Goal: Task Accomplishment & Management: Use online tool/utility

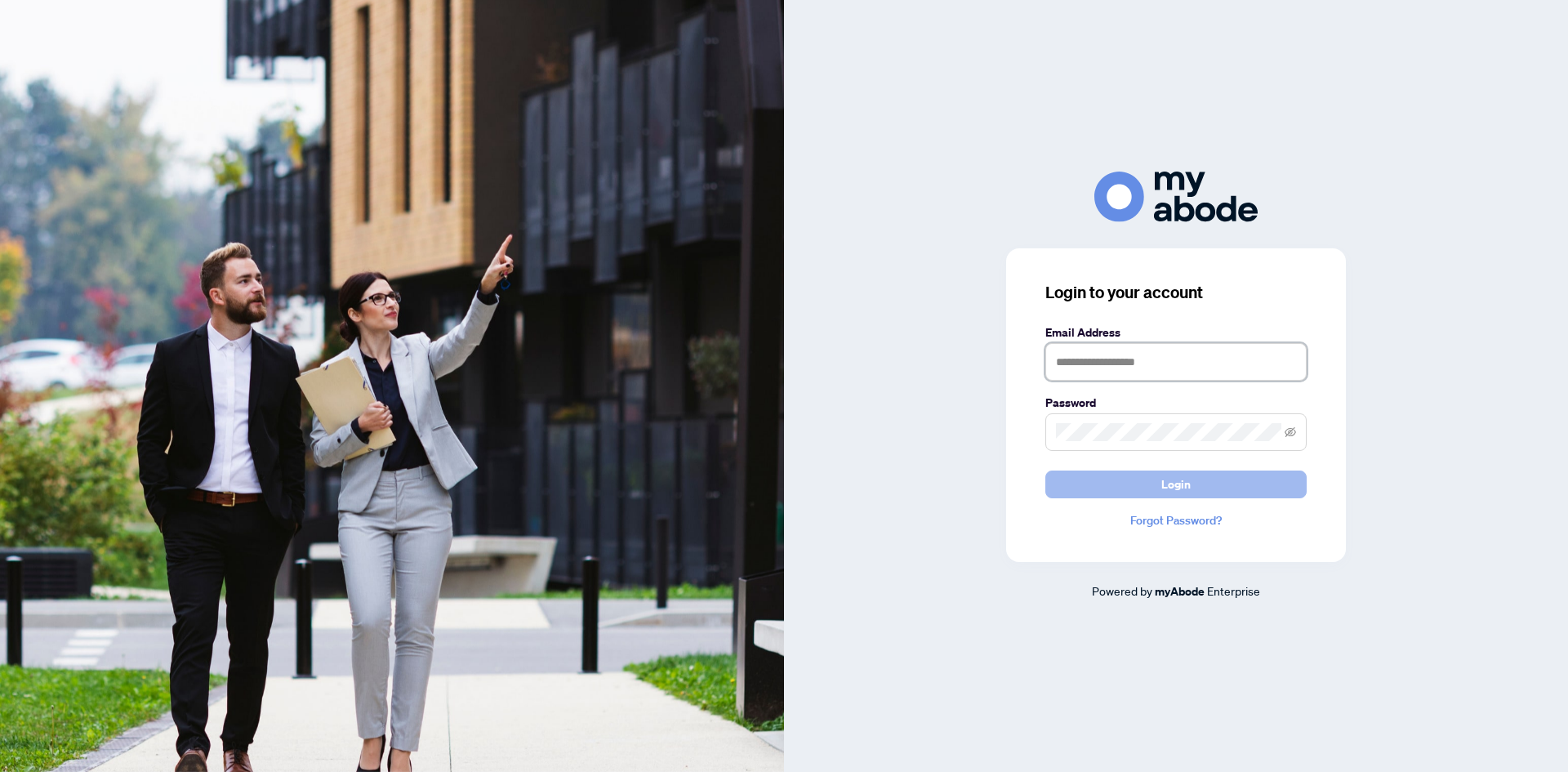
type input "**********"
click at [1148, 489] on button "Login" at bounding box center [1176, 484] width 262 height 28
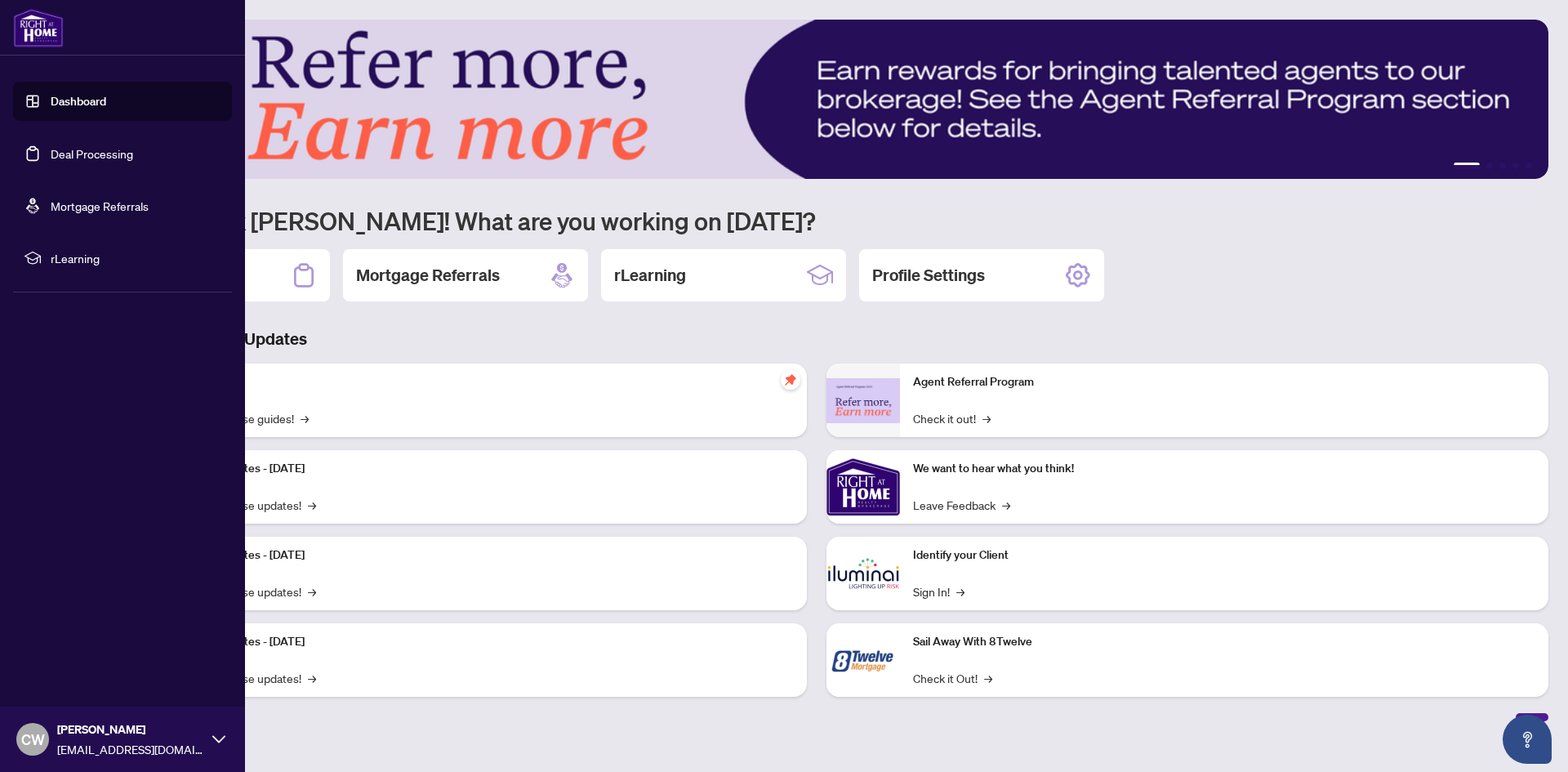
click at [56, 150] on link "Deal Processing" at bounding box center [92, 154] width 83 height 15
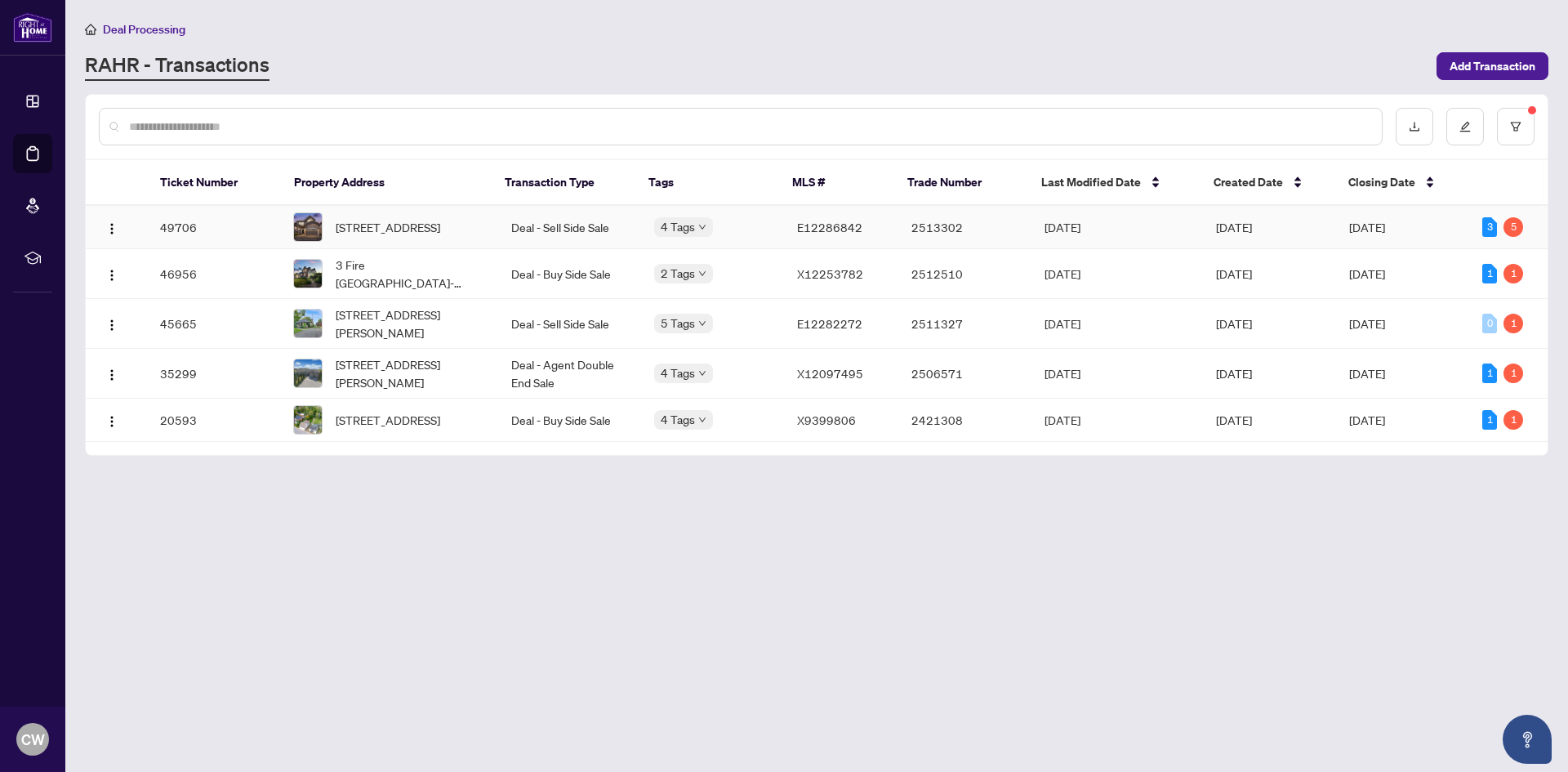
click at [418, 236] on span "6 Vetzal Crt, Clarington, Ontario L1E 0H3, Canada" at bounding box center [388, 227] width 105 height 18
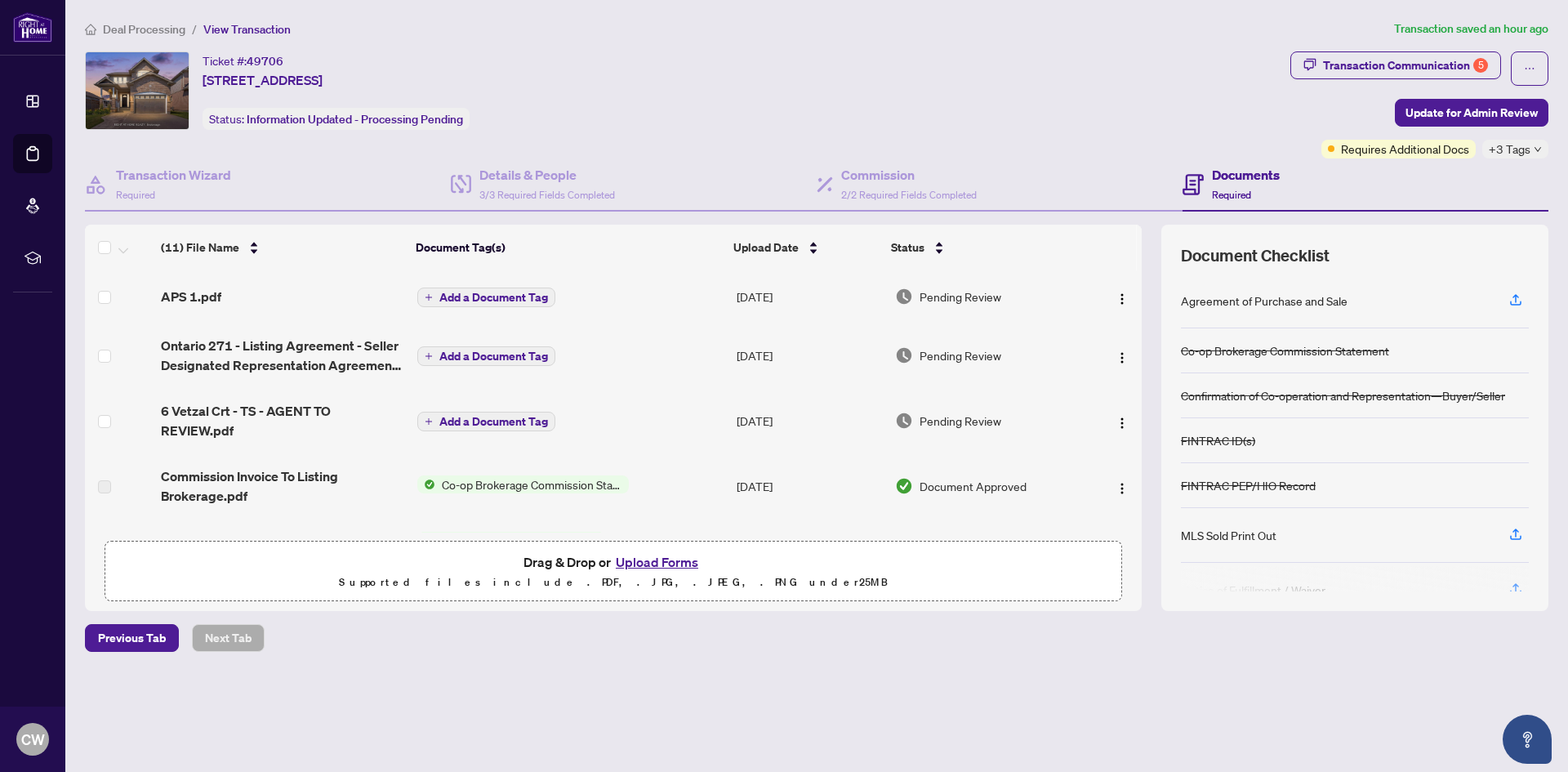
click at [670, 555] on button "Upload Forms" at bounding box center [656, 562] width 92 height 21
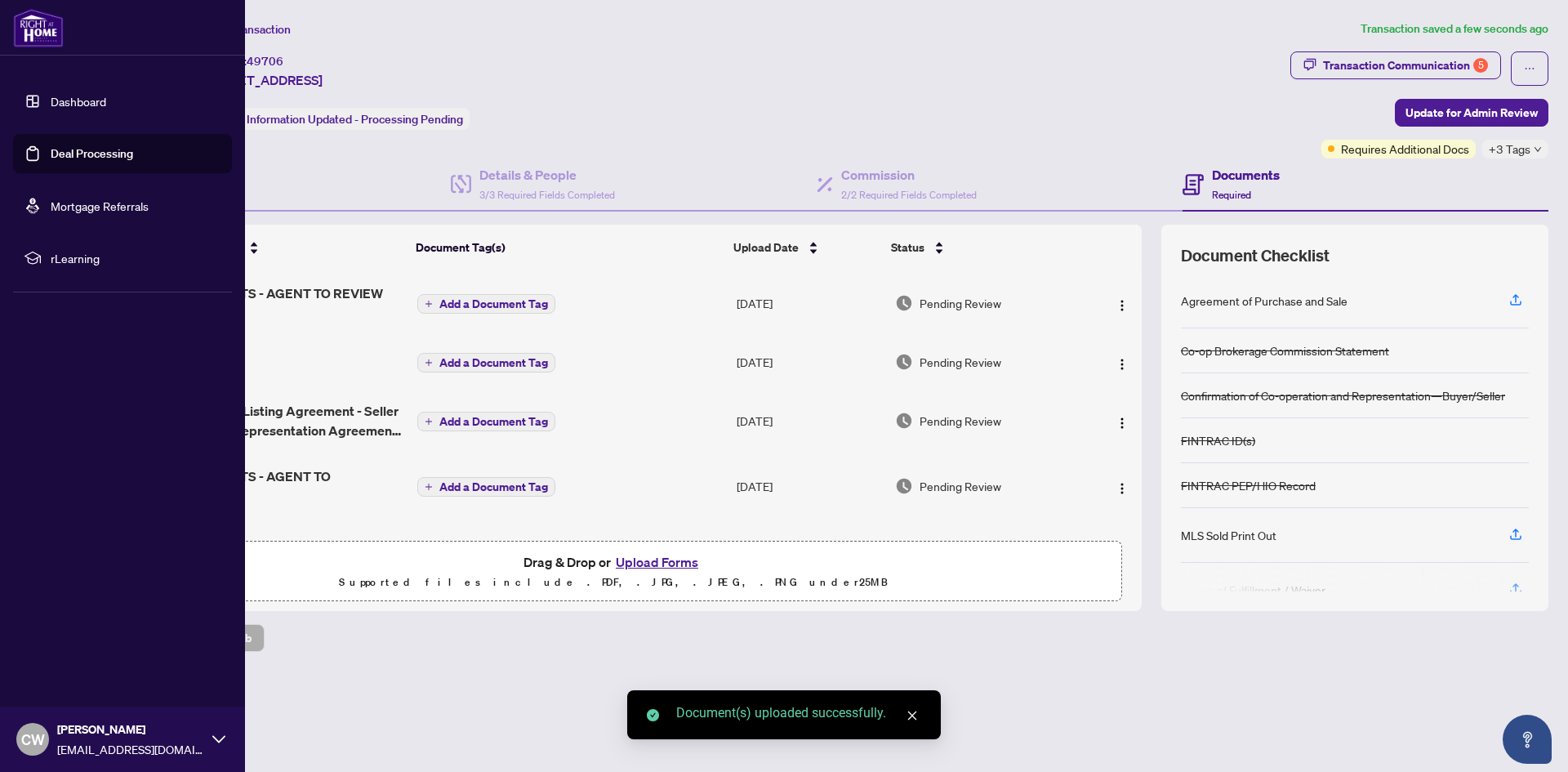
click at [51, 147] on link "Deal Processing" at bounding box center [92, 154] width 83 height 15
